Goal: Use online tool/utility: Utilize a website feature to perform a specific function

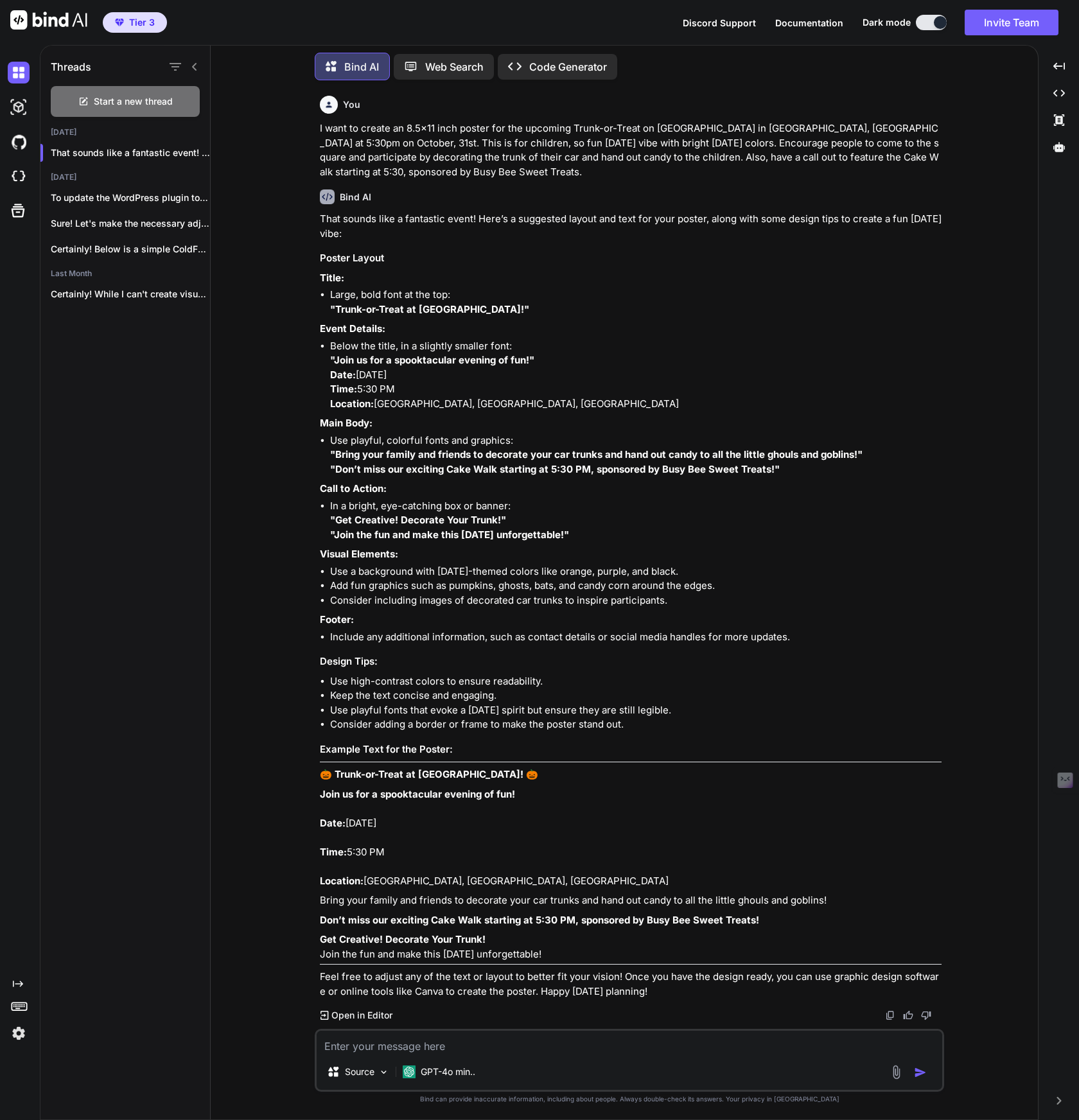
scroll to position [7, 0]
click at [241, 590] on div "You I want to create an 8.5x11 inch poster for the upcoming Trunk-or-Treat on […" at bounding box center [629, 605] width 817 height 1028
click at [195, 149] on div at bounding box center [195, 152] width 13 height 13
click at [192, 149] on icon "button" at bounding box center [195, 152] width 8 height 8
click at [204, 204] on icon "button" at bounding box center [200, 201] width 11 height 11
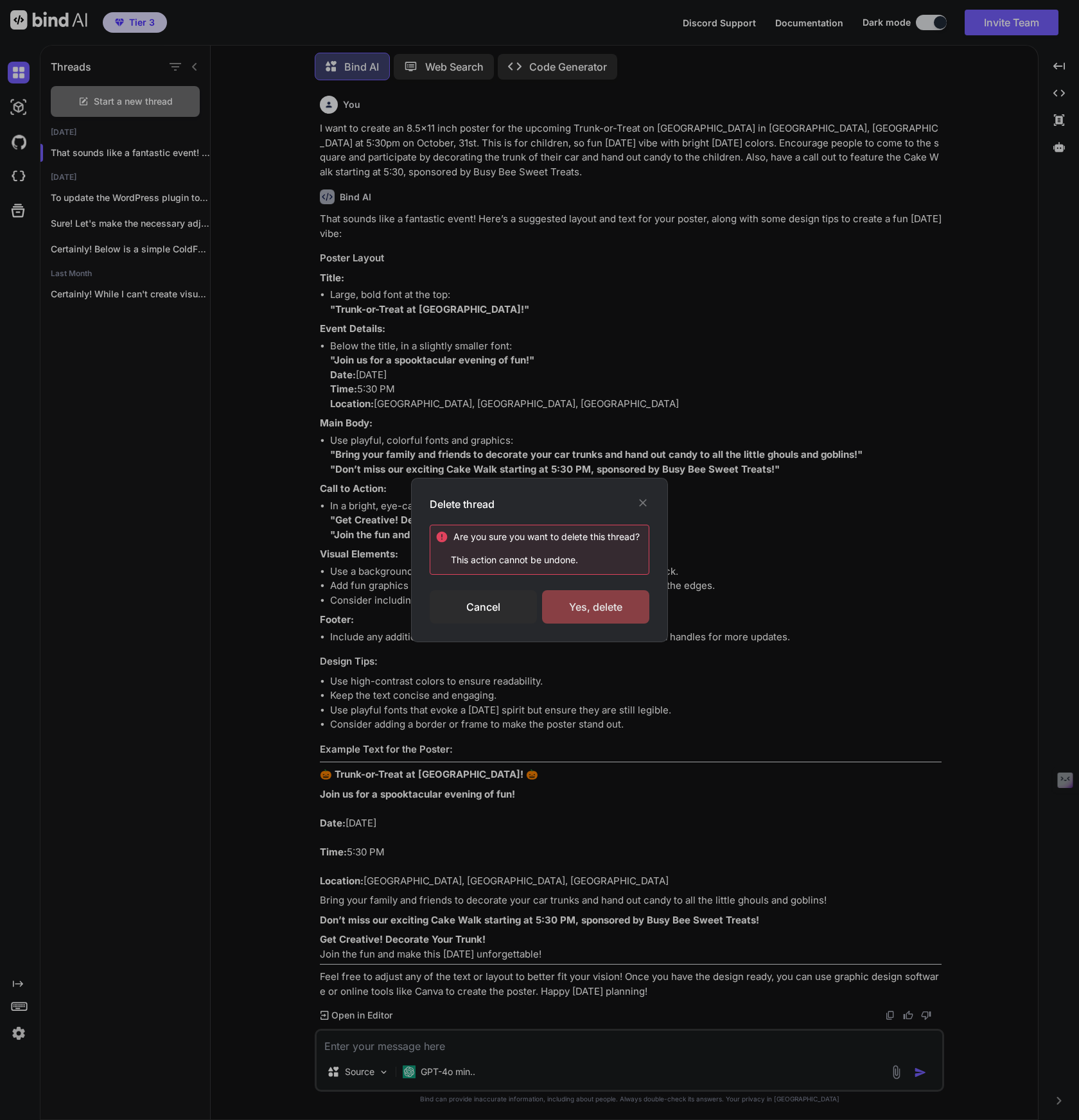
click at [586, 610] on div "Yes, delete" at bounding box center [596, 607] width 108 height 34
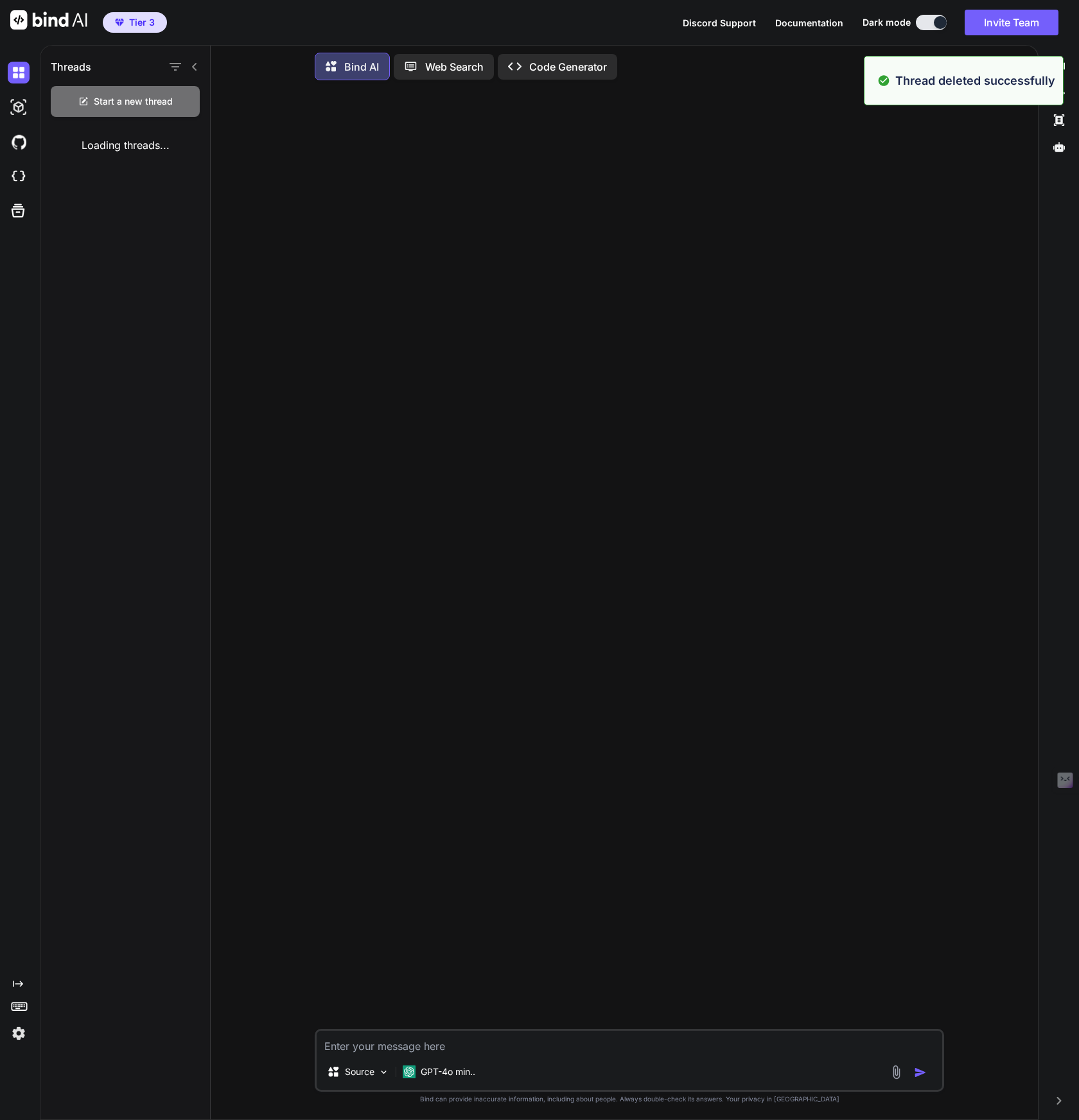
type textarea "x"
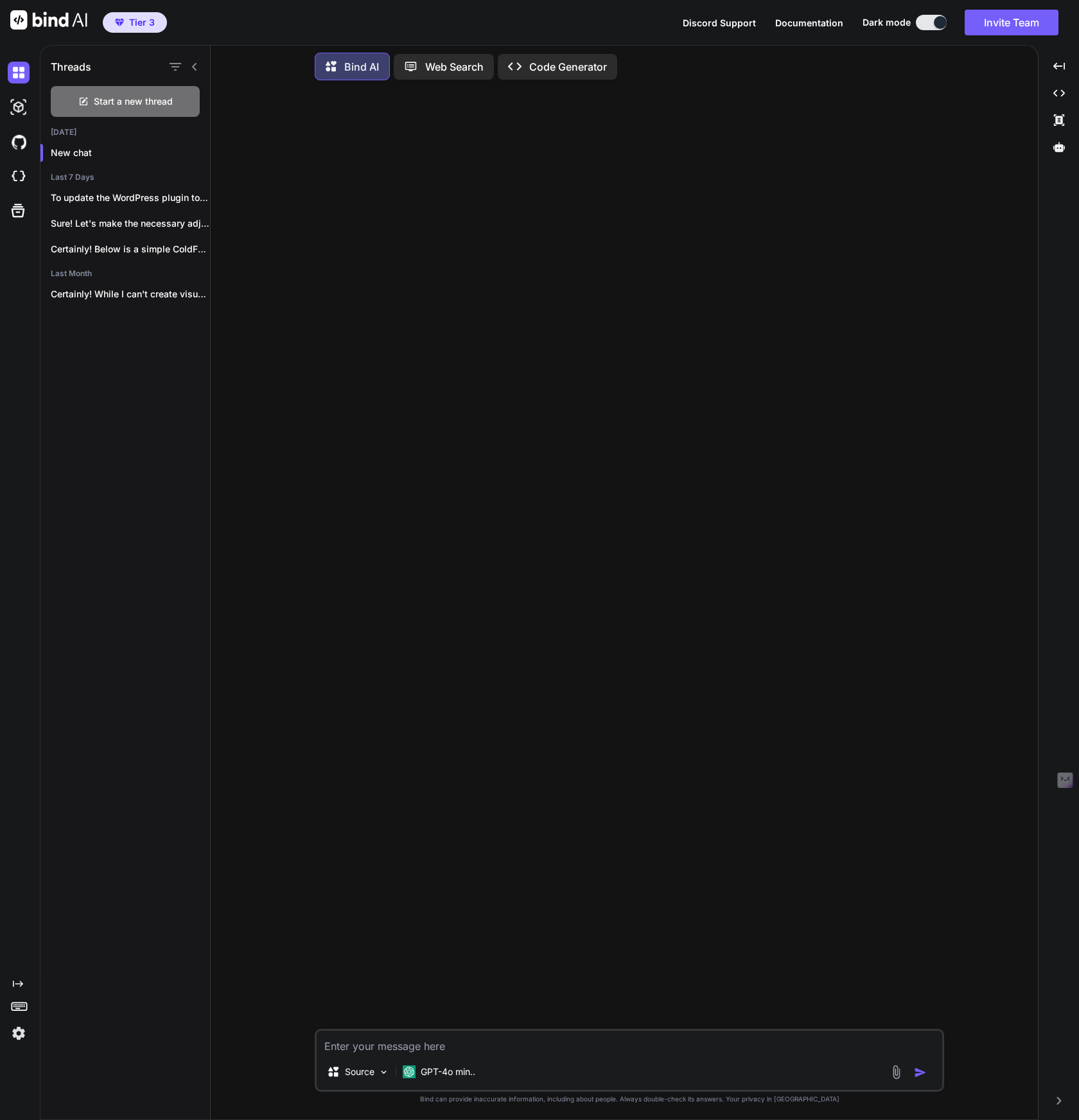
click at [412, 1043] on textarea at bounding box center [630, 1042] width 626 height 23
type textarea "B"
type textarea "x"
type textarea "Bu"
type textarea "x"
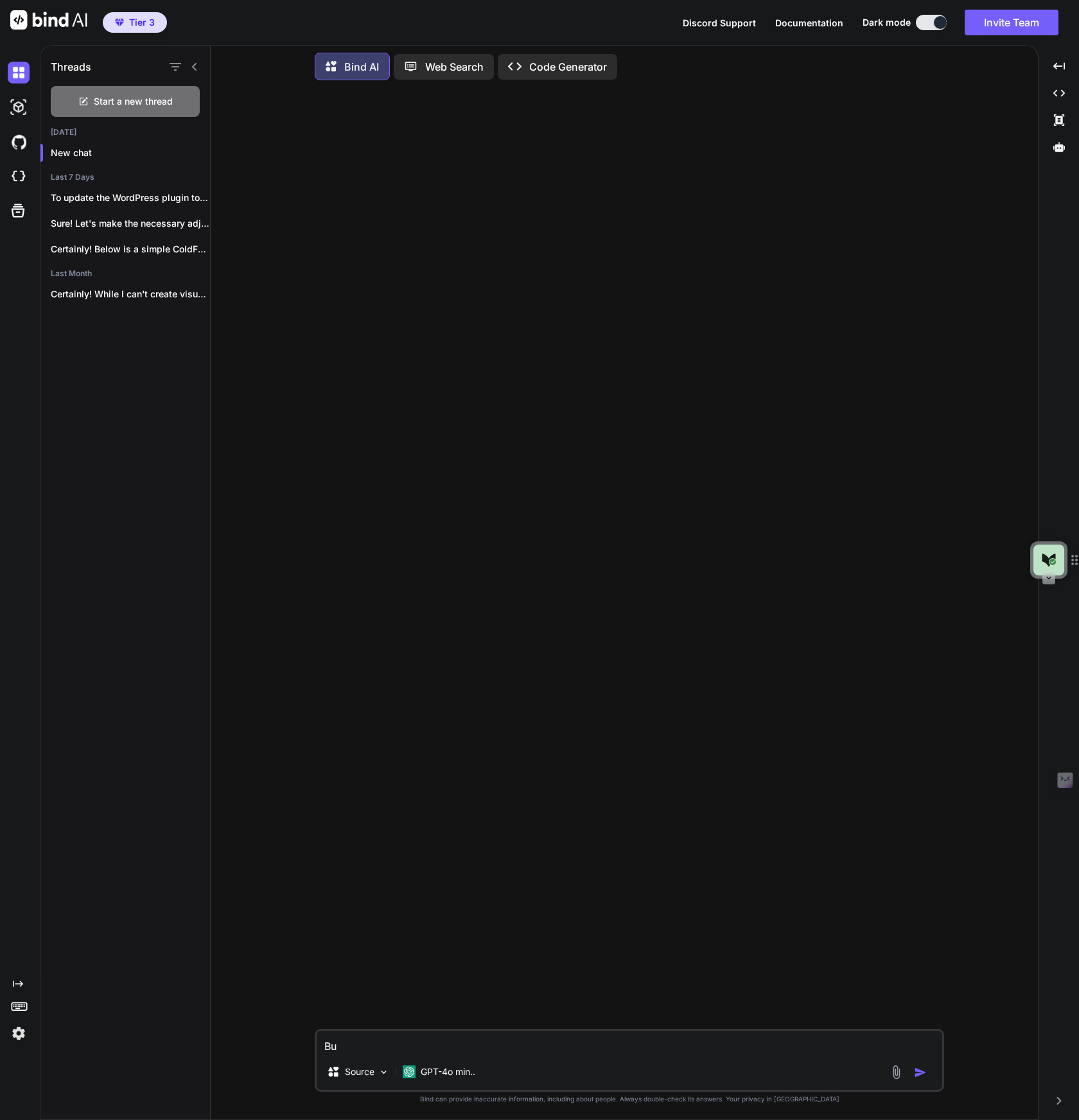
type textarea "[PERSON_NAME]"
type textarea "x"
type textarea "Buil"
type textarea "x"
type textarea "Build"
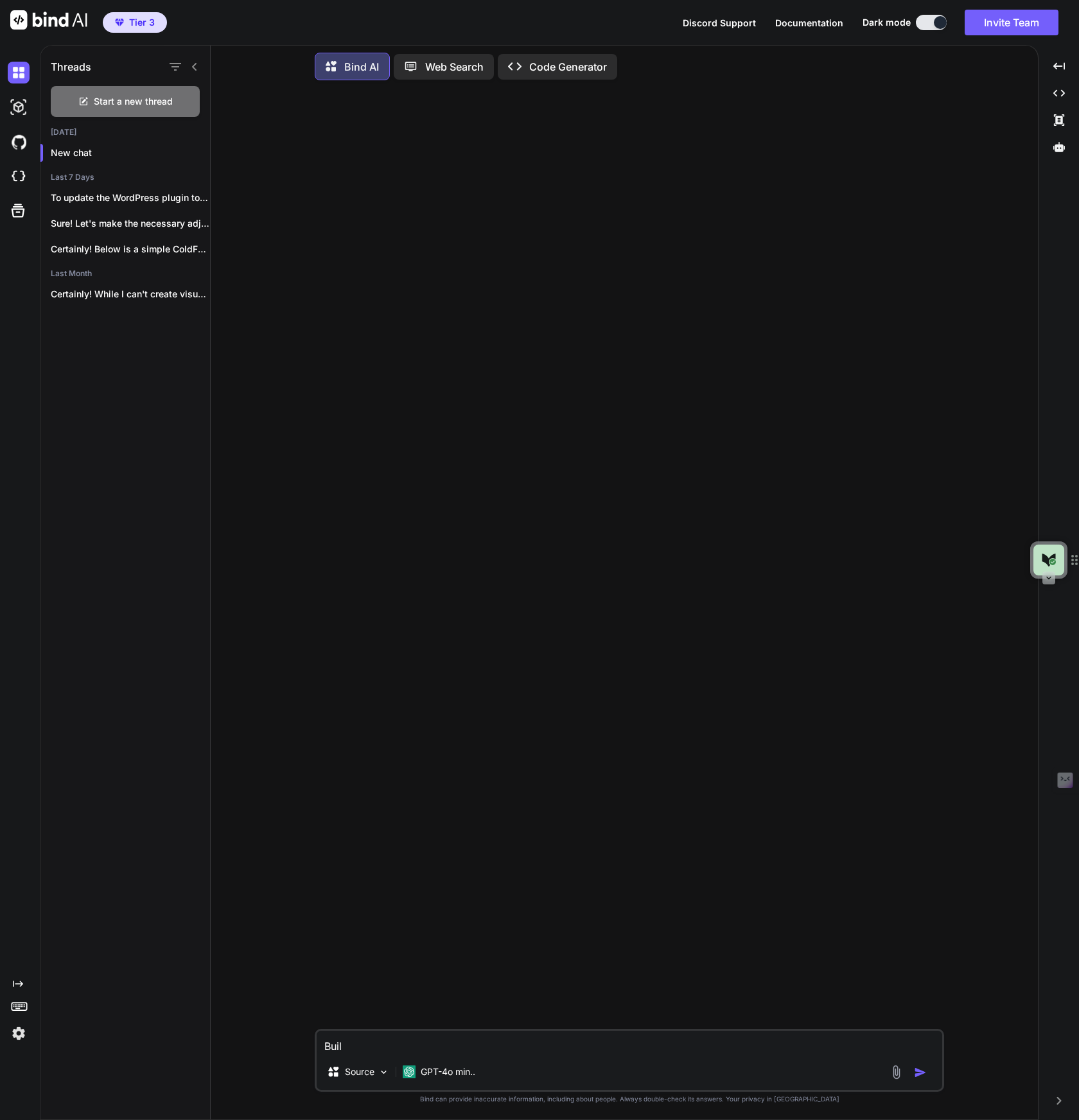
type textarea "x"
type textarea "Build"
type textarea "x"
type textarea "Build a"
type textarea "x"
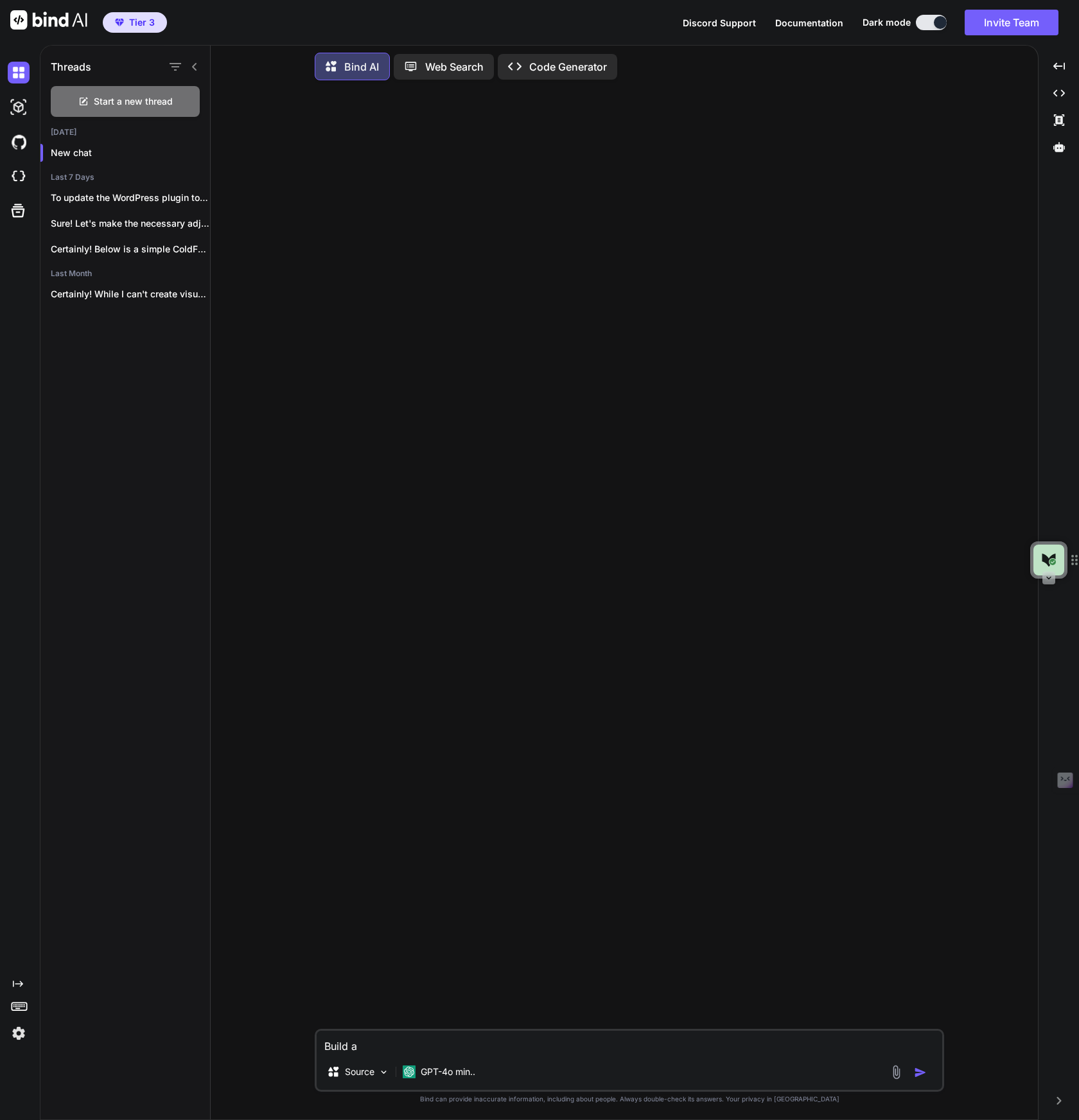
type textarea "Build a"
type textarea "x"
type textarea "Build a w"
type textarea "x"
type textarea "Build a we"
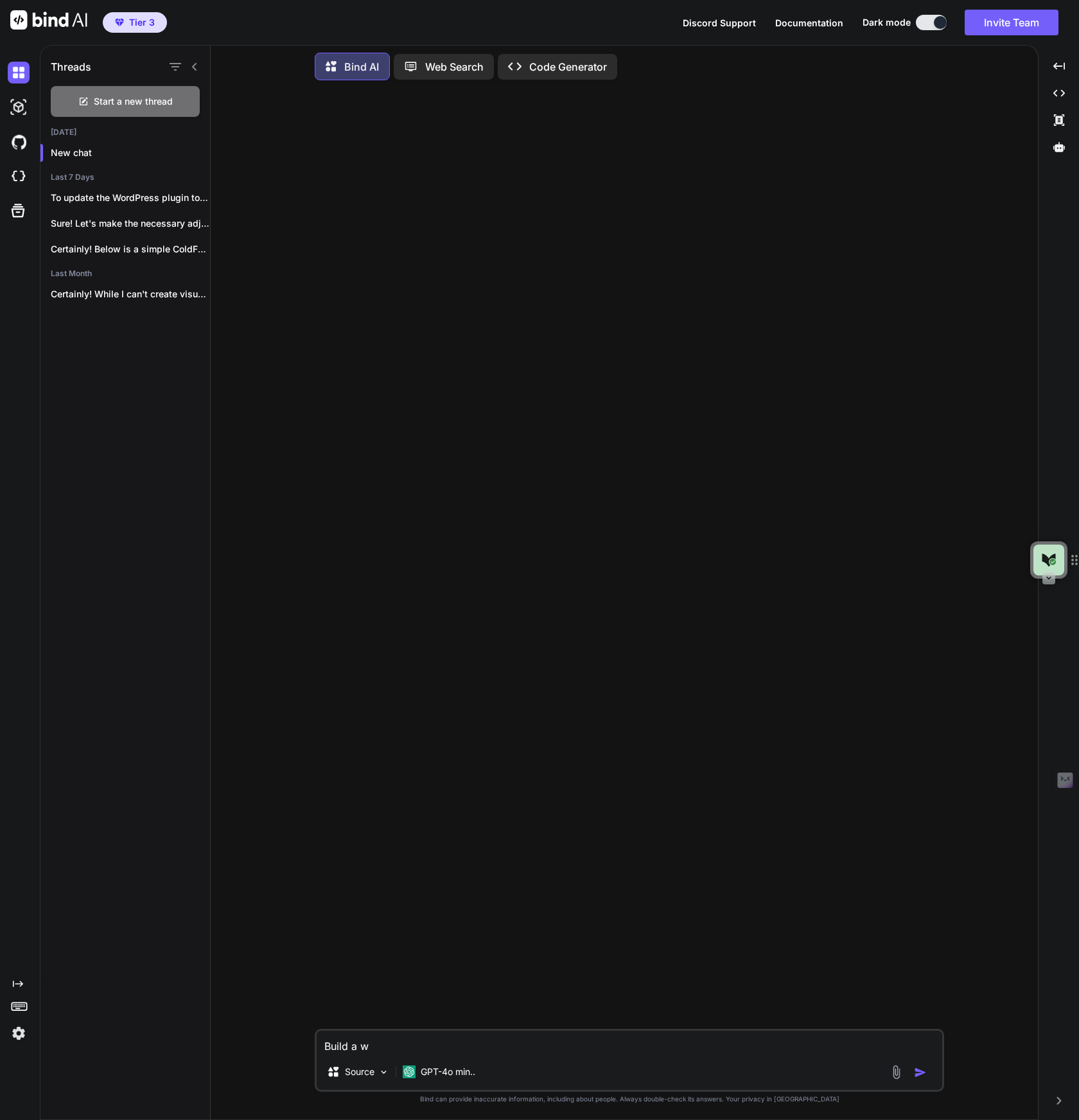
type textarea "x"
type textarea "Build a w"
type textarea "x"
type textarea "Build a"
type textarea "x"
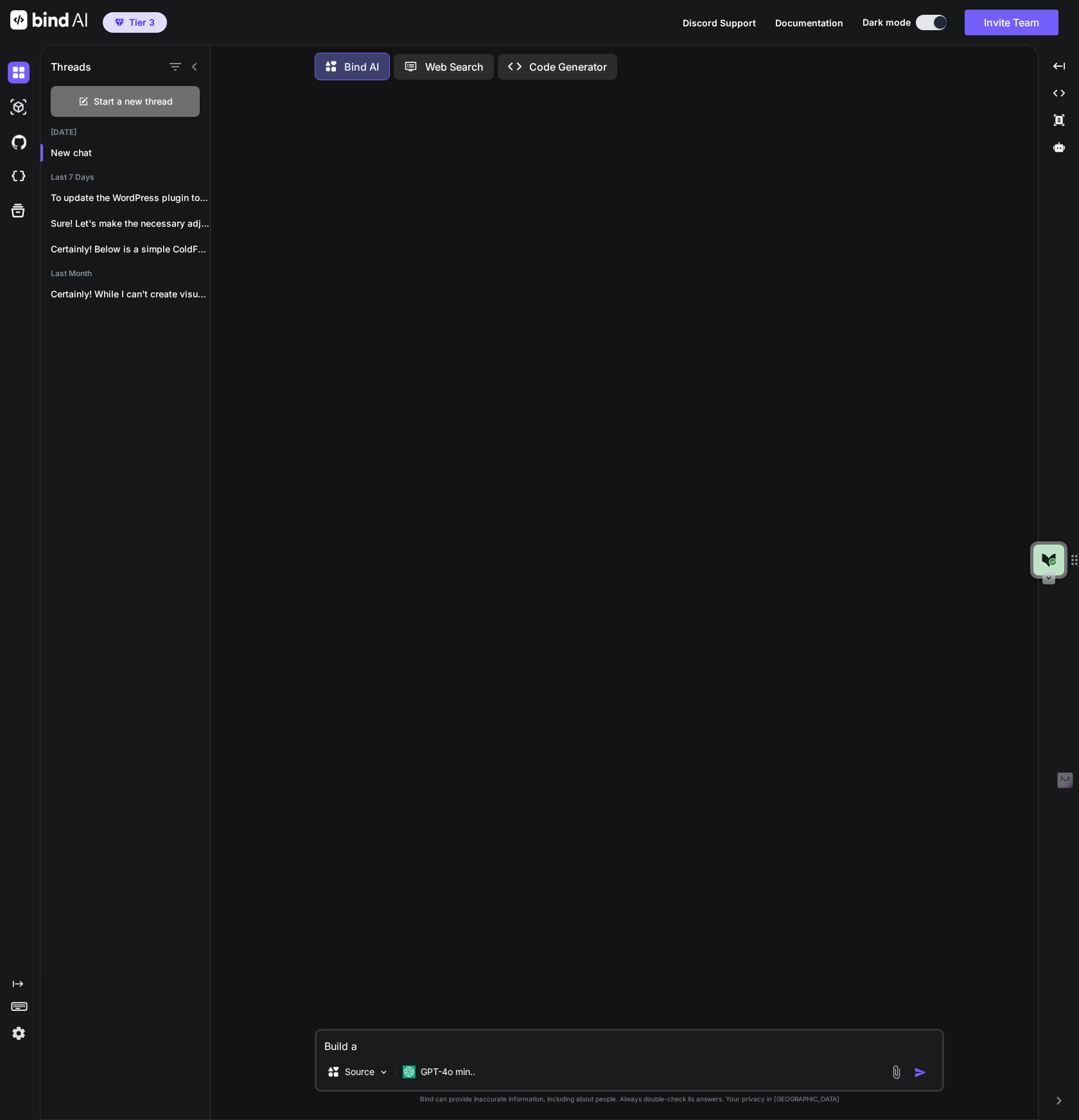
type textarea "Build a"
type textarea "x"
type textarea "Build"
type textarea "x"
type textarea "Build t"
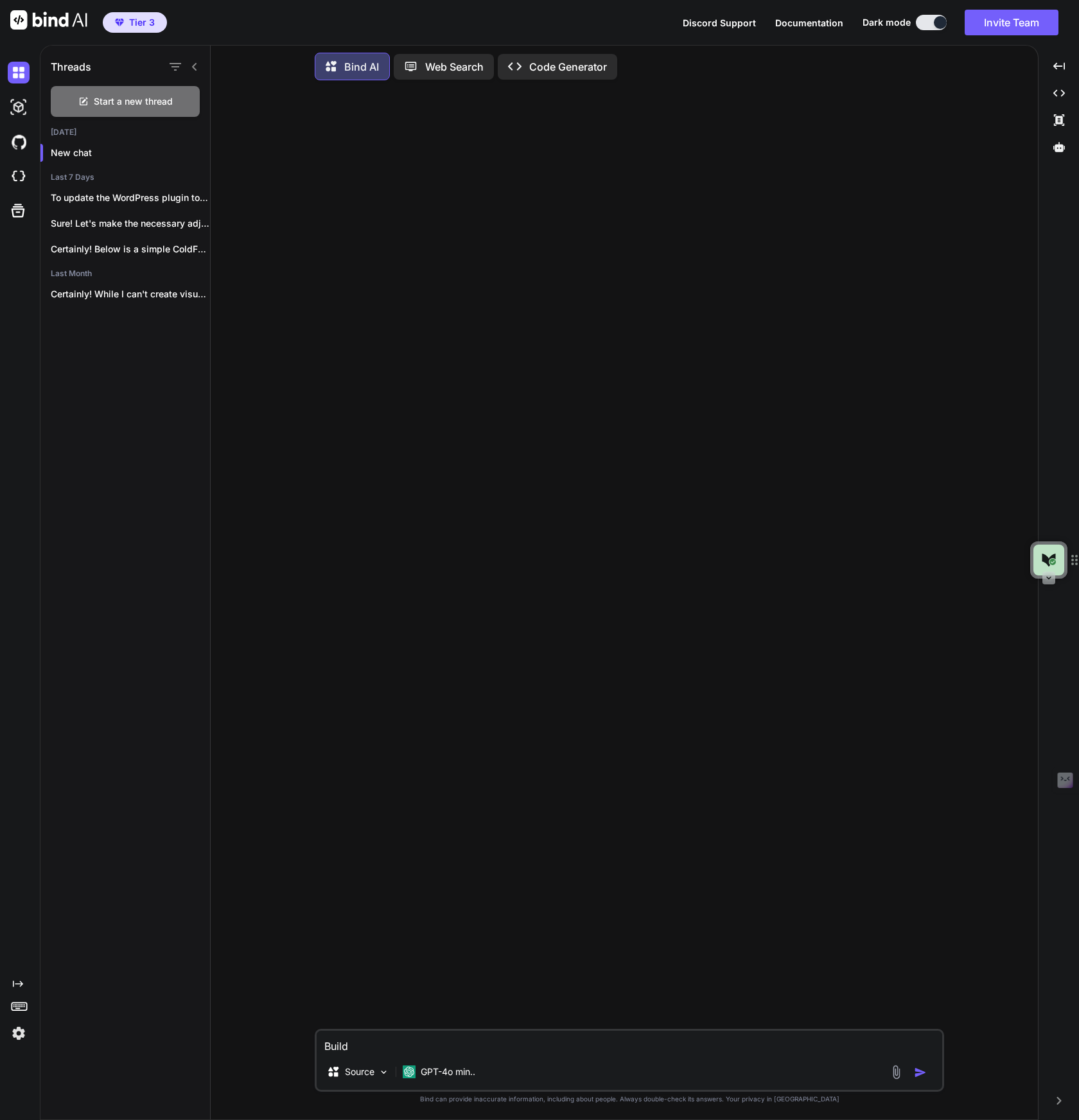
type textarea "x"
type textarea "Build th"
type textarea "x"
type textarea "Build the"
type textarea "x"
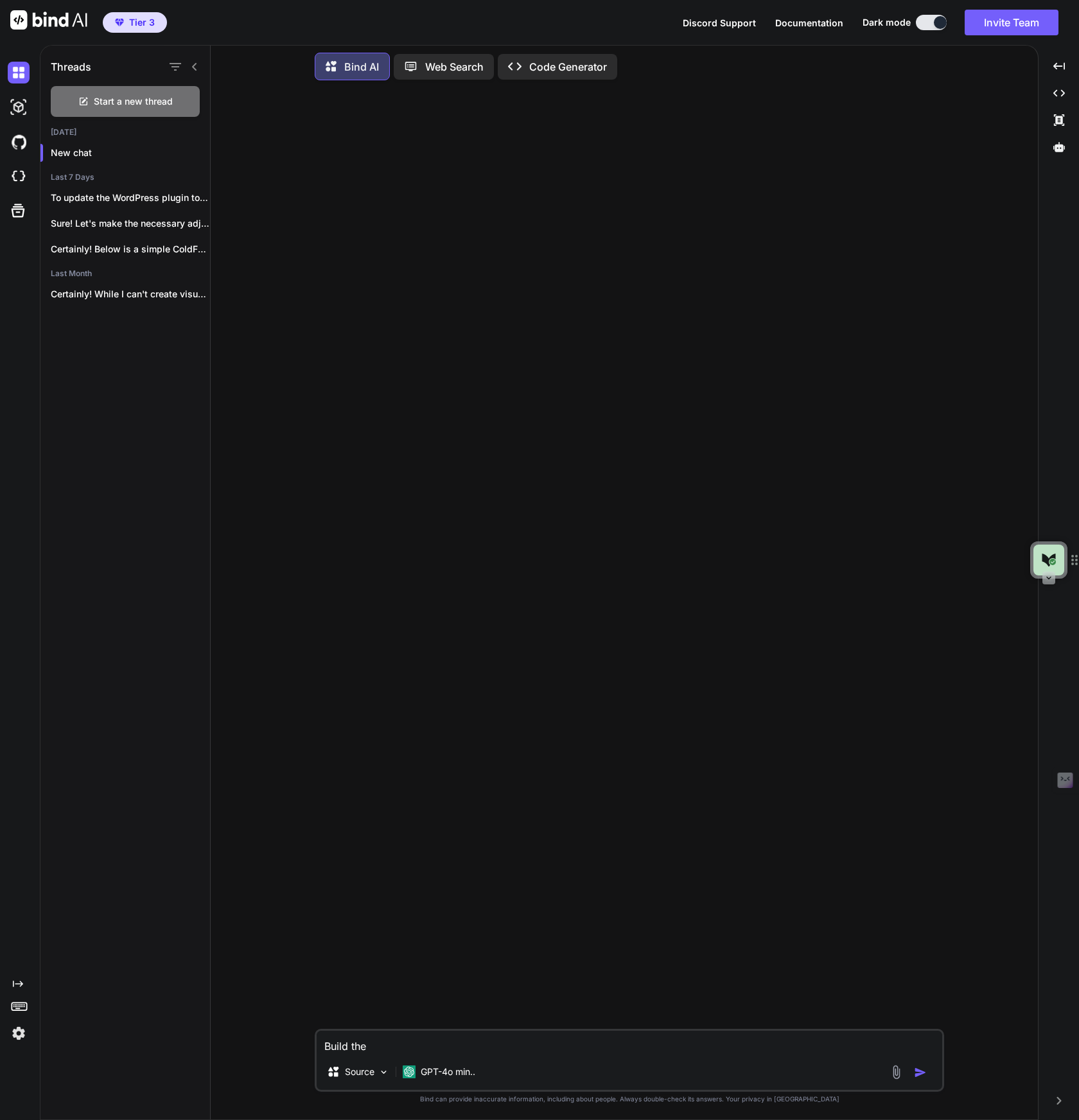
type textarea "Build the"
type textarea "x"
type textarea "Build the"
type textarea "x"
type textarea "Build th"
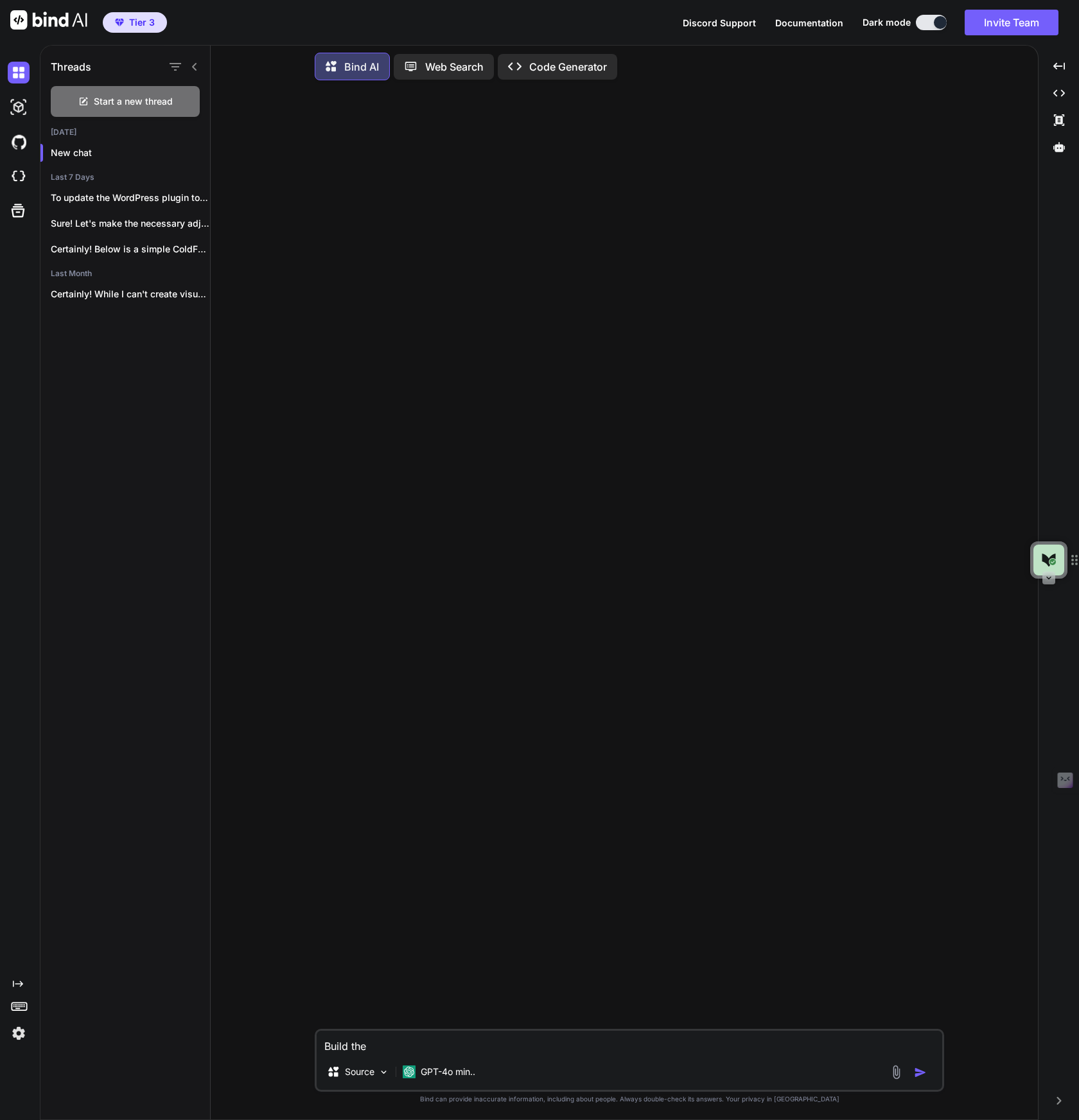
type textarea "x"
type textarea "Build t"
type textarea "x"
type textarea "Build"
type textarea "x"
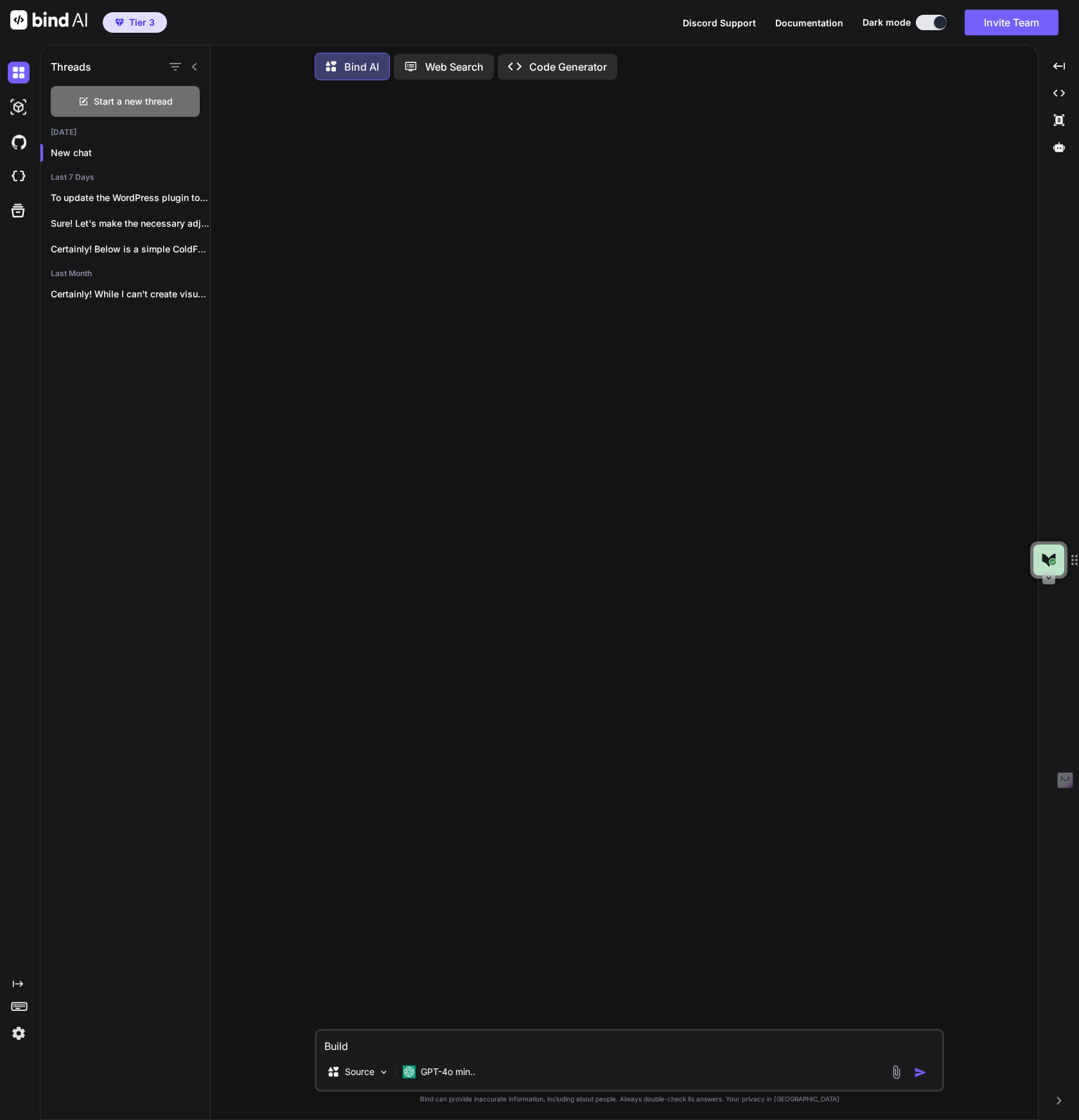
type textarea "Build"
type textarea "x"
type textarea "Buil"
type textarea "x"
type textarea "[PERSON_NAME]"
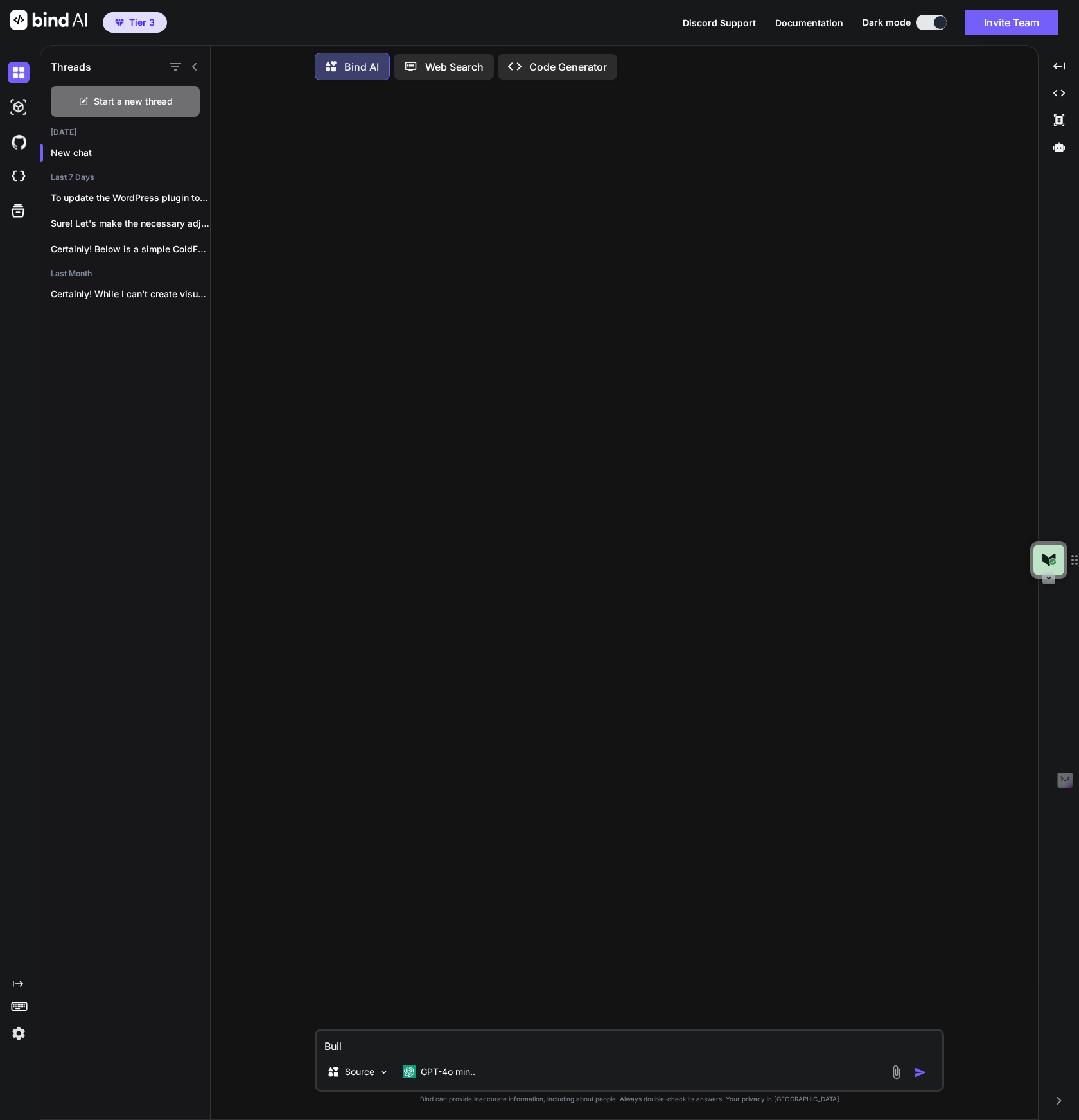
type textarea "x"
type textarea "Bu"
type textarea "x"
type textarea "B"
type textarea "x"
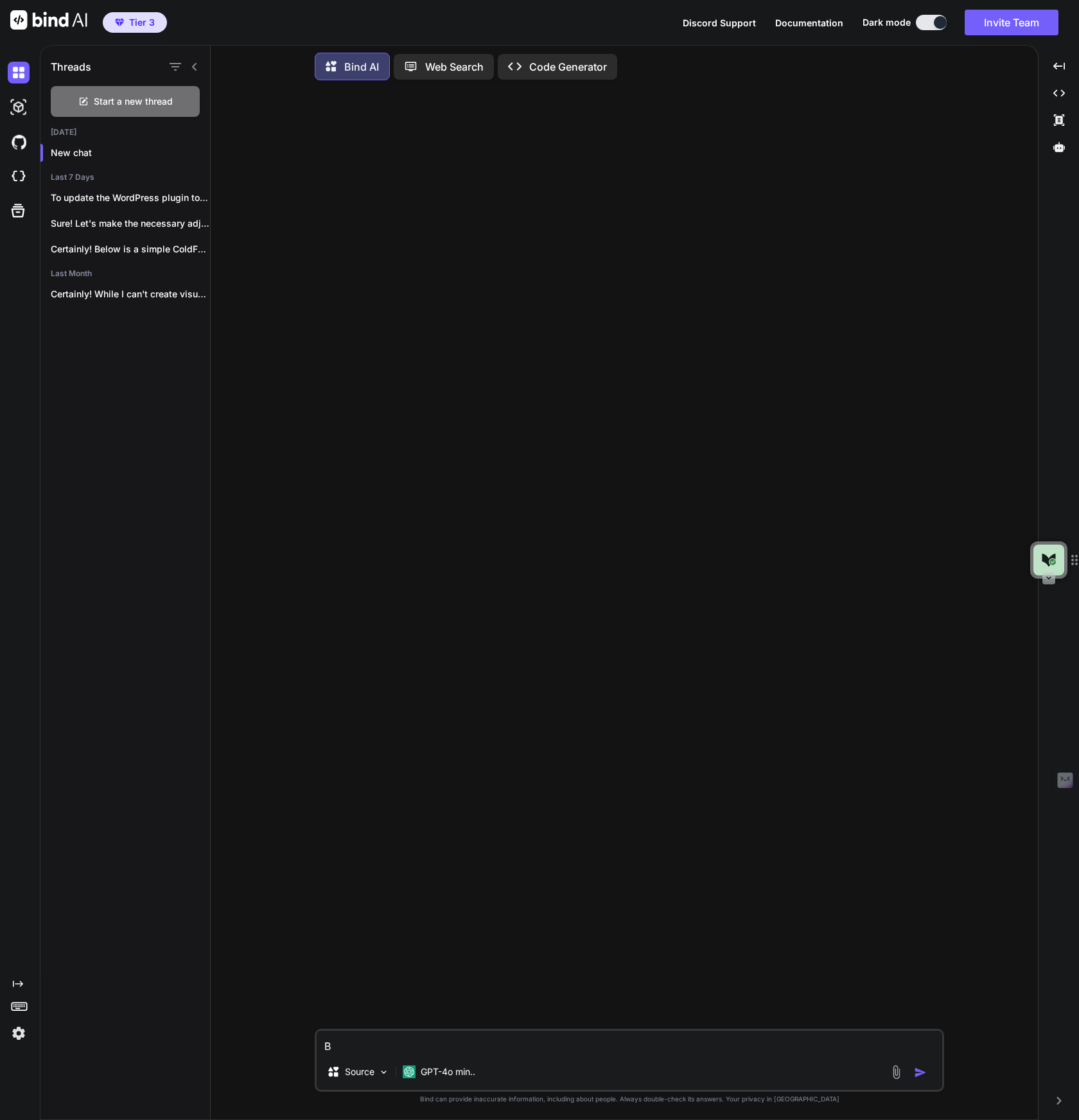
type textarea "x"
